Goal: Browse casually: Explore the website without a specific task or goal

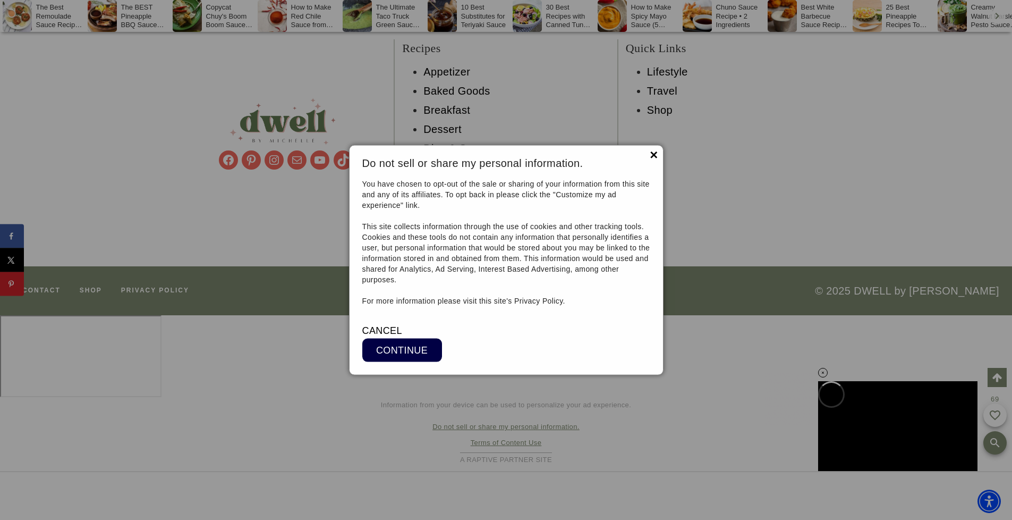
scroll to position [7268, 0]
